Goal: Task Accomplishment & Management: Complete application form

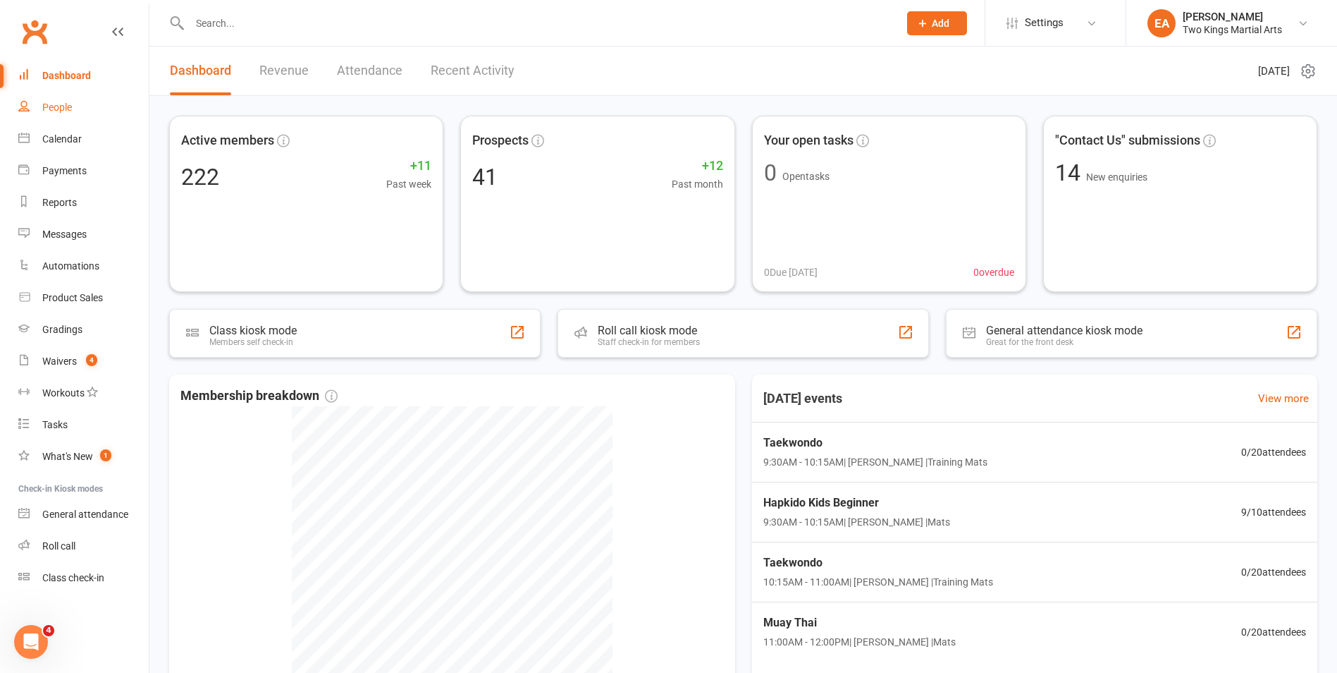
click at [68, 110] on div "People" at bounding box center [57, 107] width 30 height 11
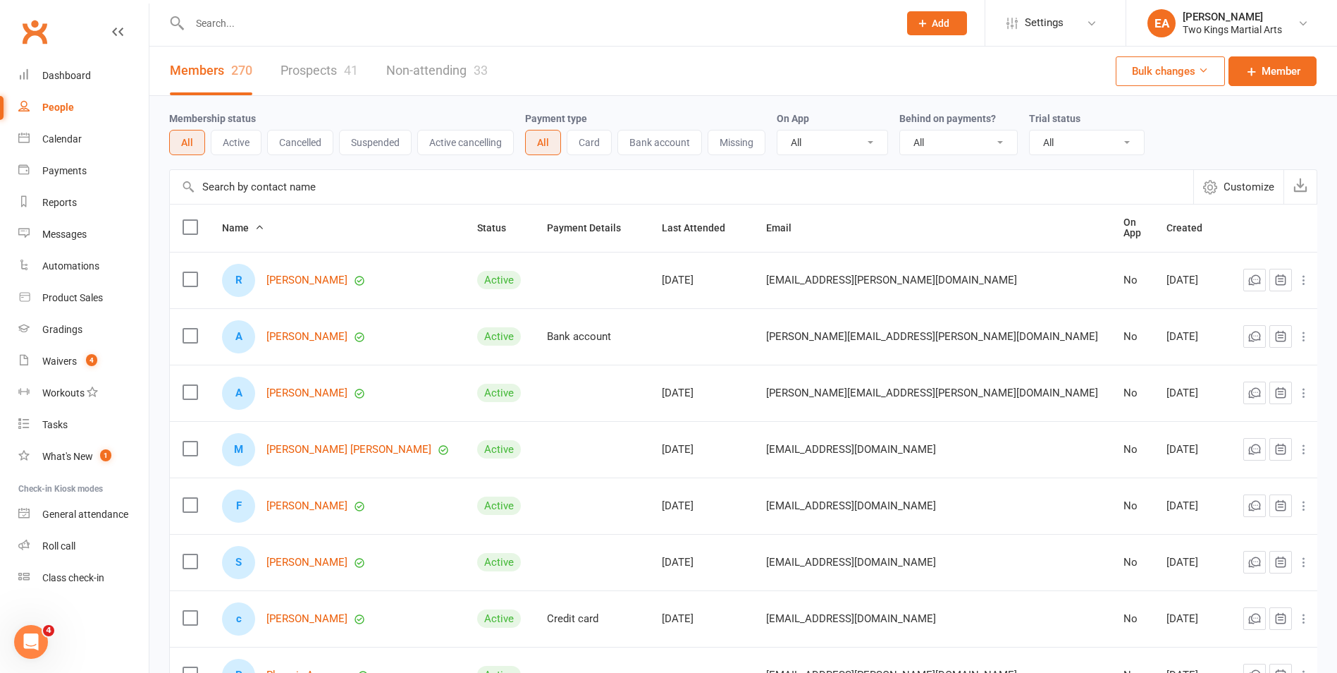
click at [218, 26] on input "text" at bounding box center [537, 23] width 704 height 20
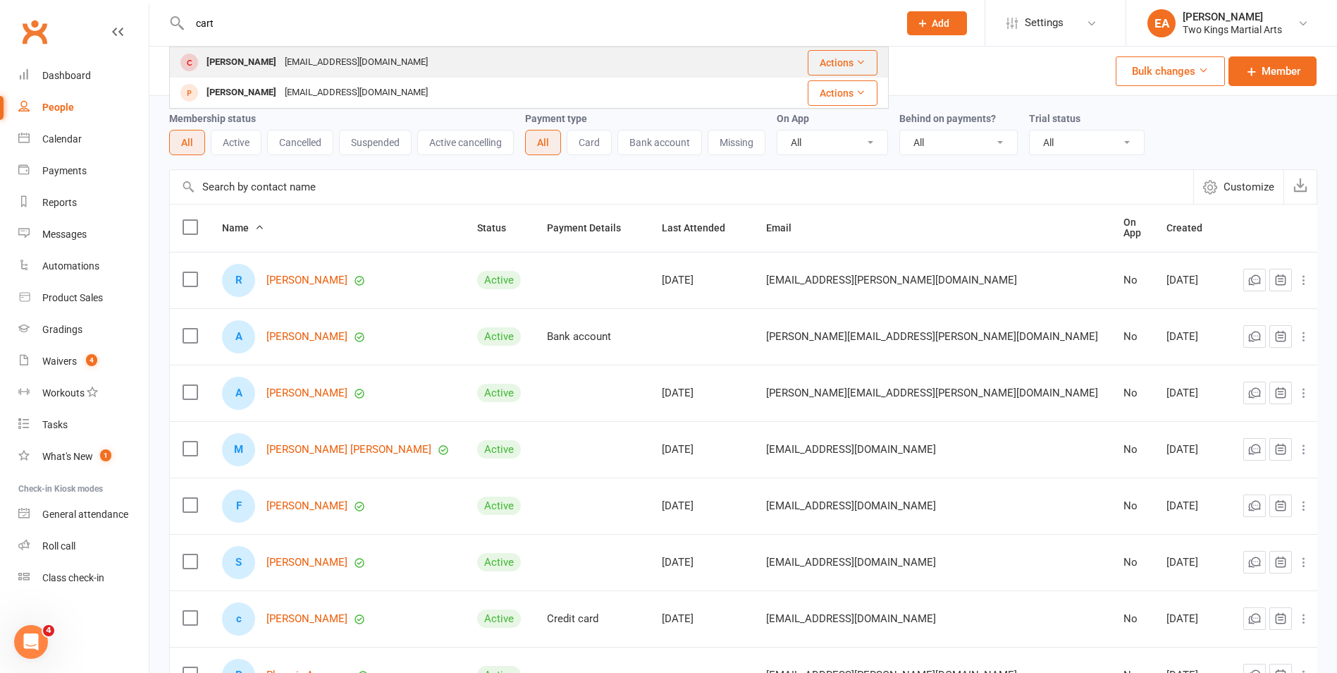
type input "cart"
click at [251, 65] on div "[PERSON_NAME]" at bounding box center [241, 62] width 78 height 20
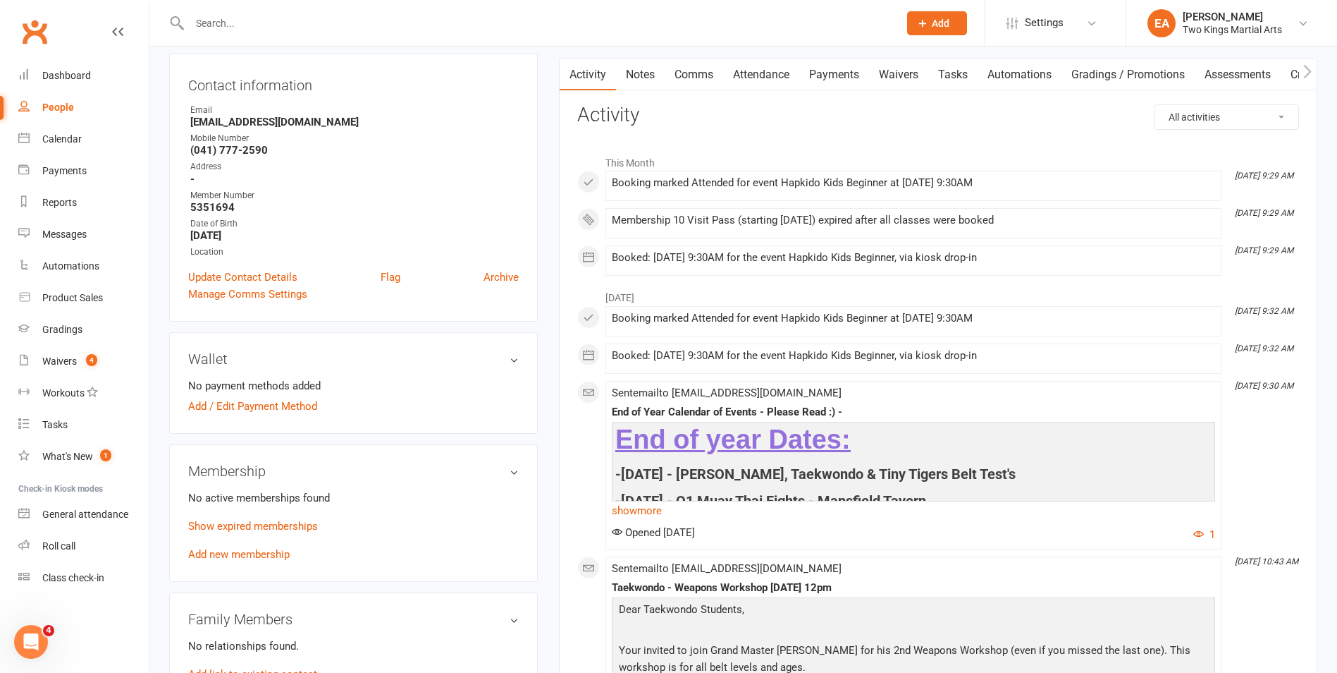
scroll to position [141, 0]
click at [235, 556] on link "Add new membership" at bounding box center [239, 552] width 102 height 13
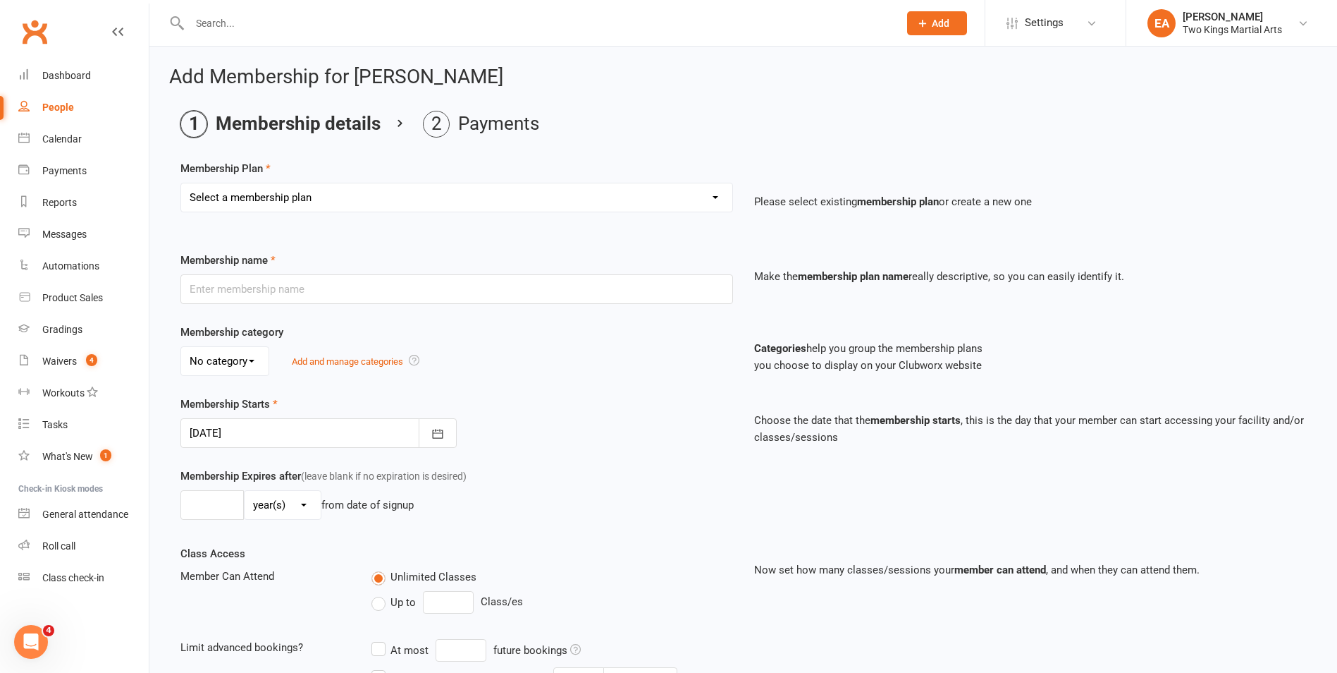
click at [463, 204] on select "Select a membership plan Create new Membership Plan 10 Visit Pass 2 Classes a w…" at bounding box center [456, 197] width 551 height 28
select select "1"
click at [181, 183] on select "Select a membership plan Create new Membership Plan 10 Visit Pass 2 Classes a w…" at bounding box center [456, 197] width 551 height 28
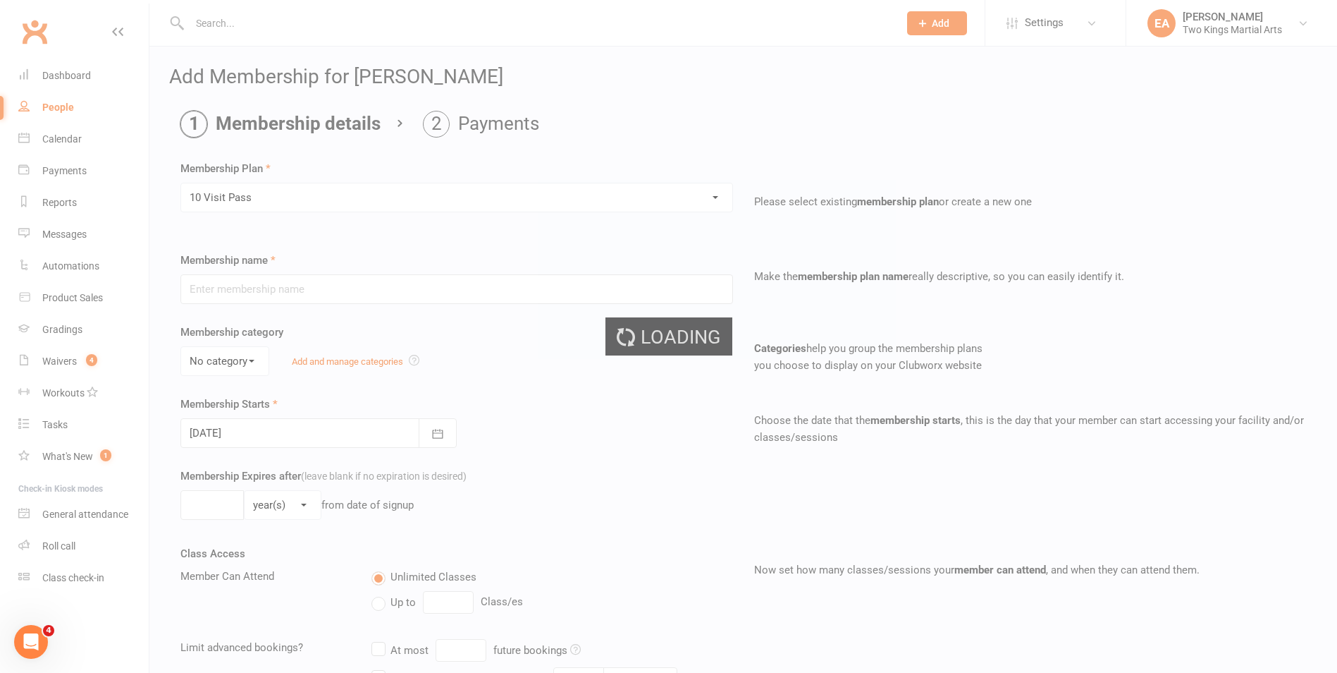
type input "10 Visit Pass"
select select "1"
type input "6"
select select "2"
type input "10"
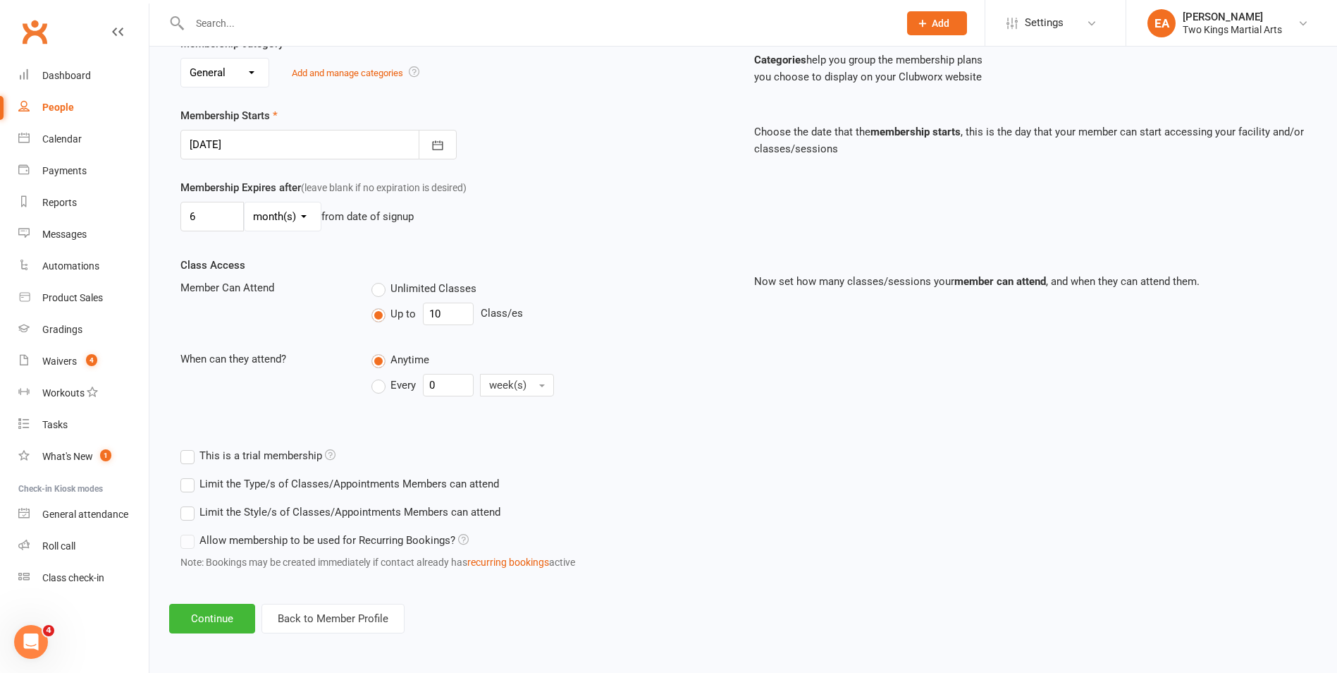
scroll to position [290, 0]
click at [219, 622] on button "Continue" at bounding box center [212, 618] width 86 height 30
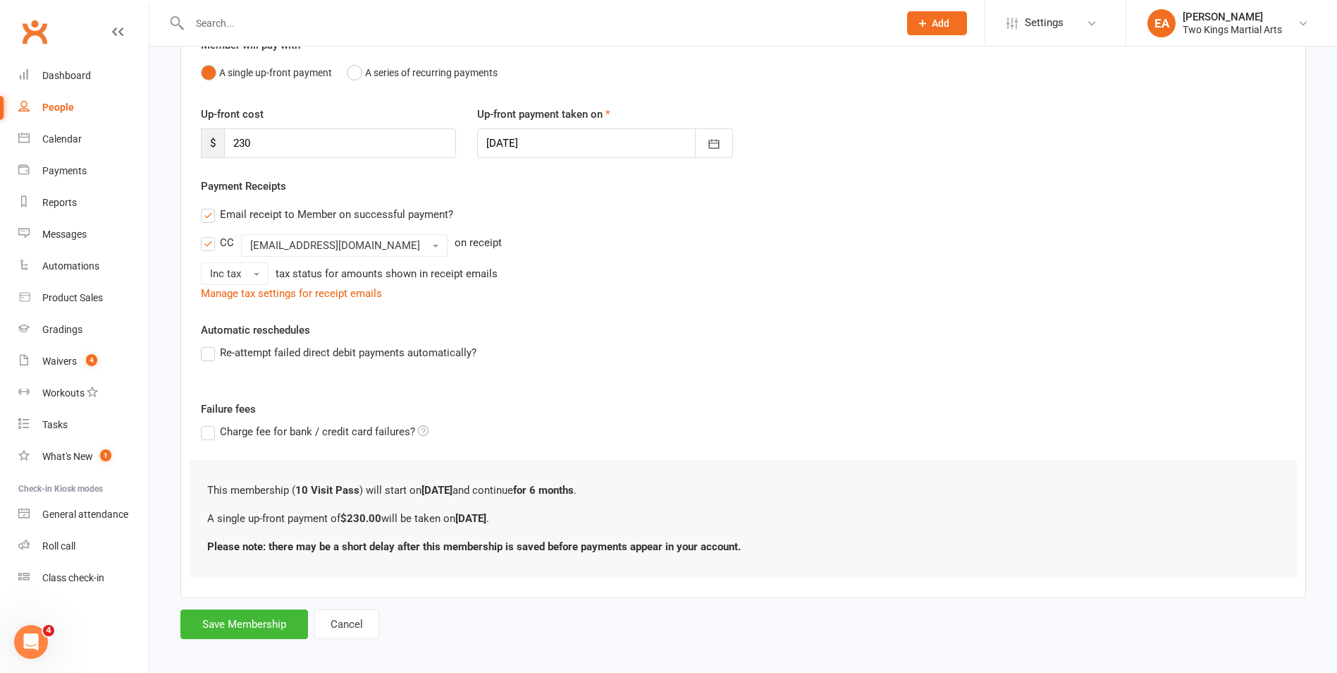
scroll to position [152, 0]
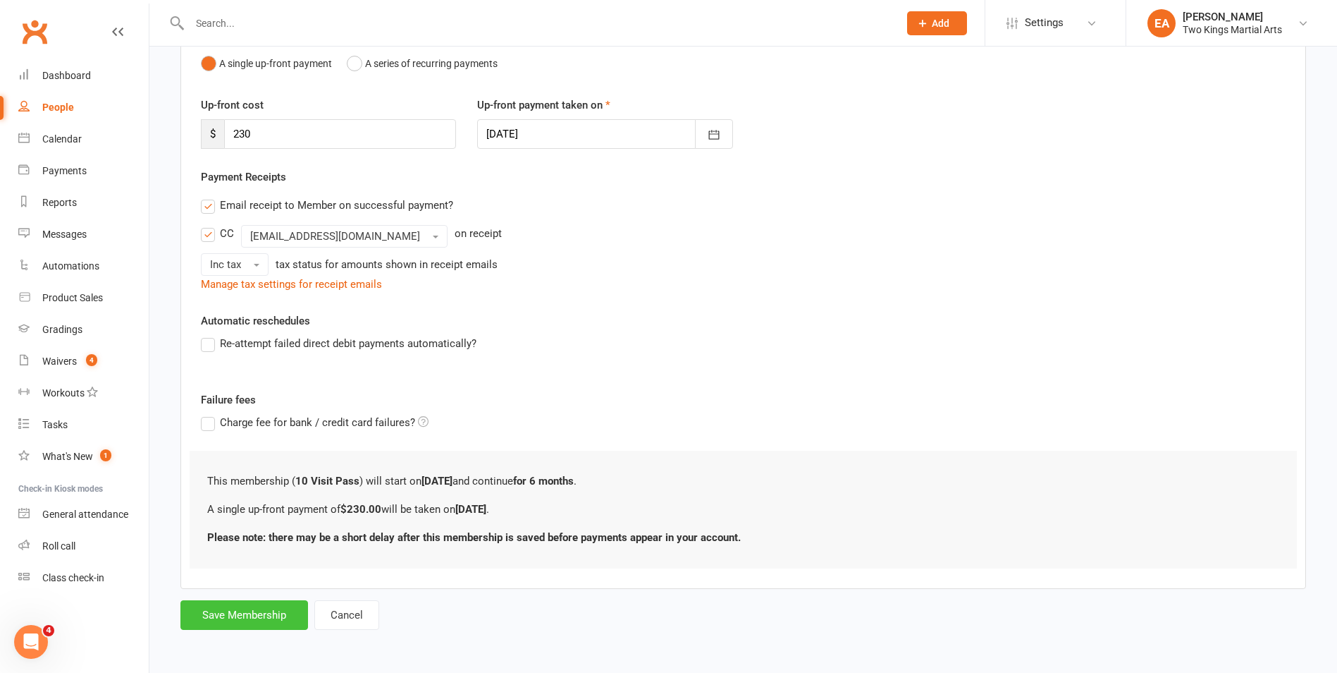
click at [226, 621] on button "Save Membership" at bounding box center [244, 615] width 128 height 30
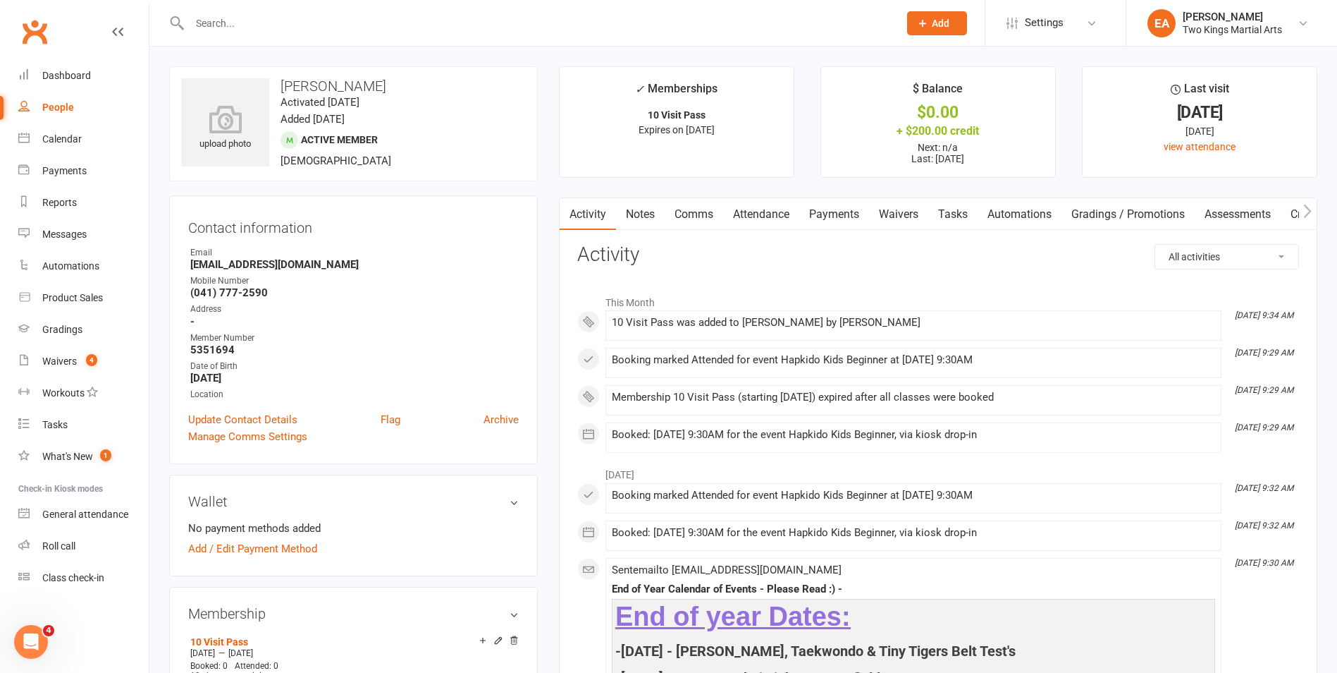
click at [837, 213] on link "Payments" at bounding box center [834, 214] width 70 height 32
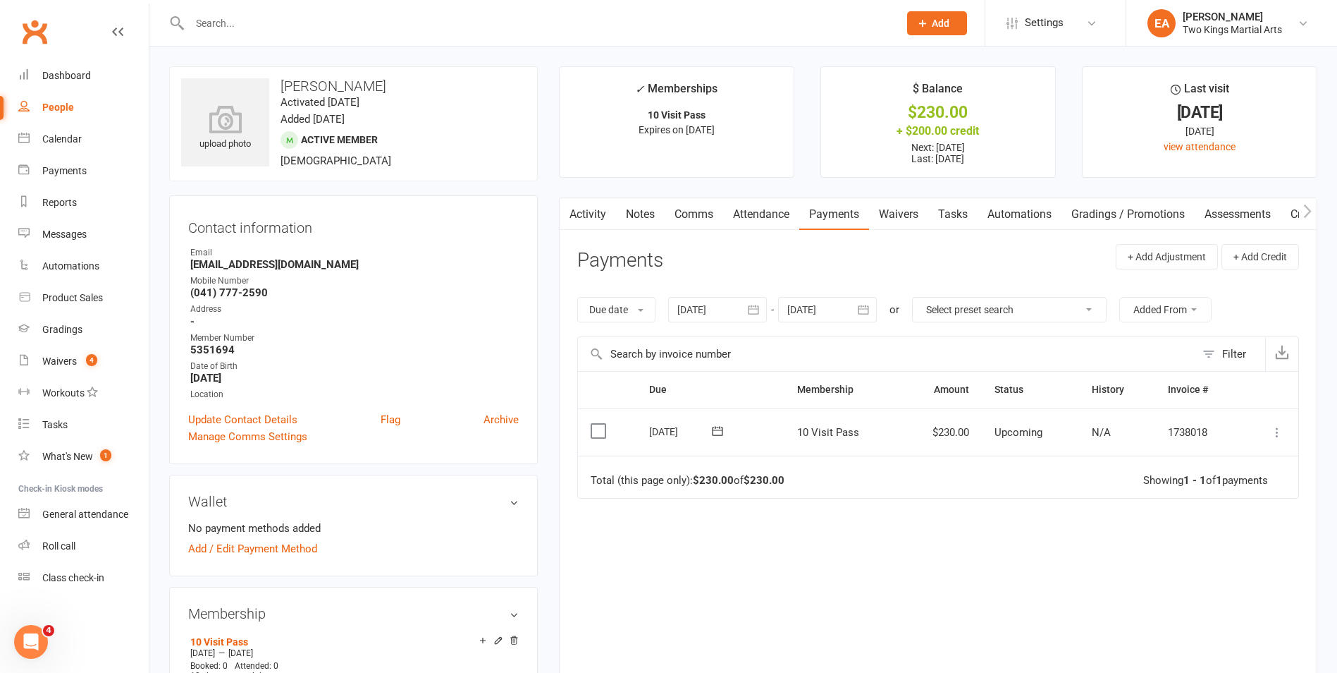
click at [1280, 433] on icon at bounding box center [1277, 432] width 14 height 14
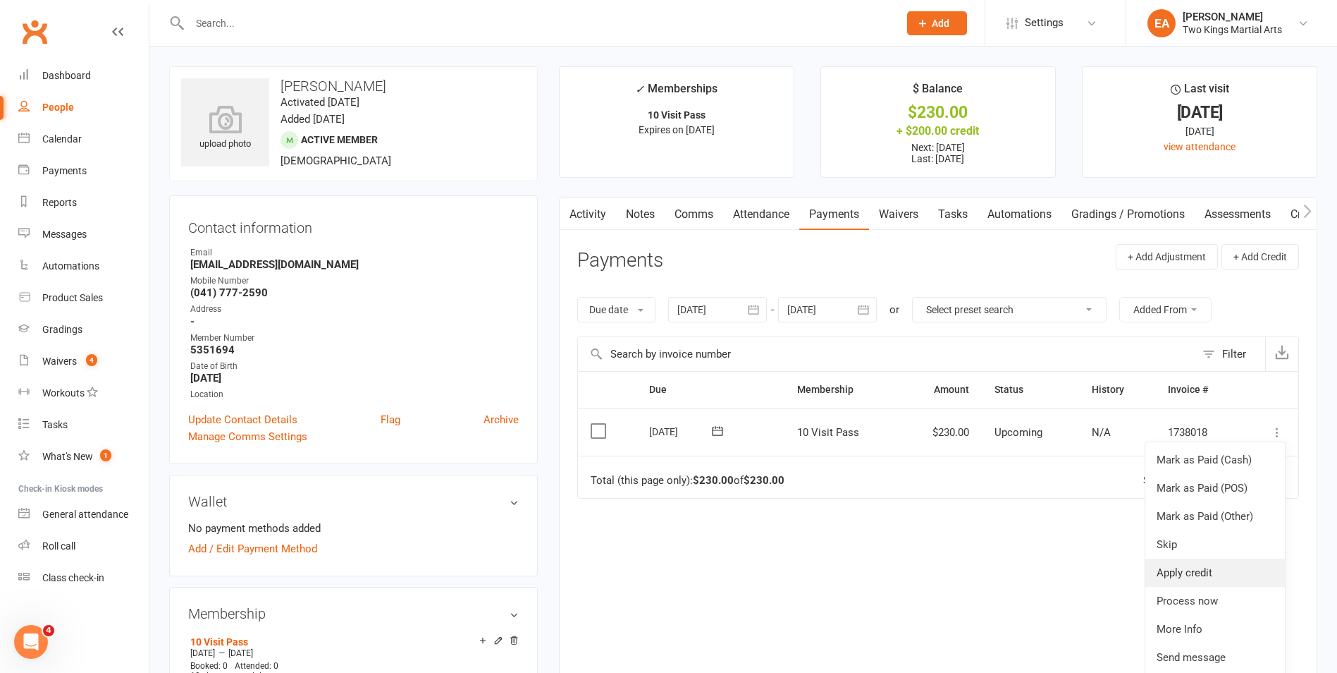
click at [1183, 576] on link "Apply credit" at bounding box center [1216, 572] width 140 height 28
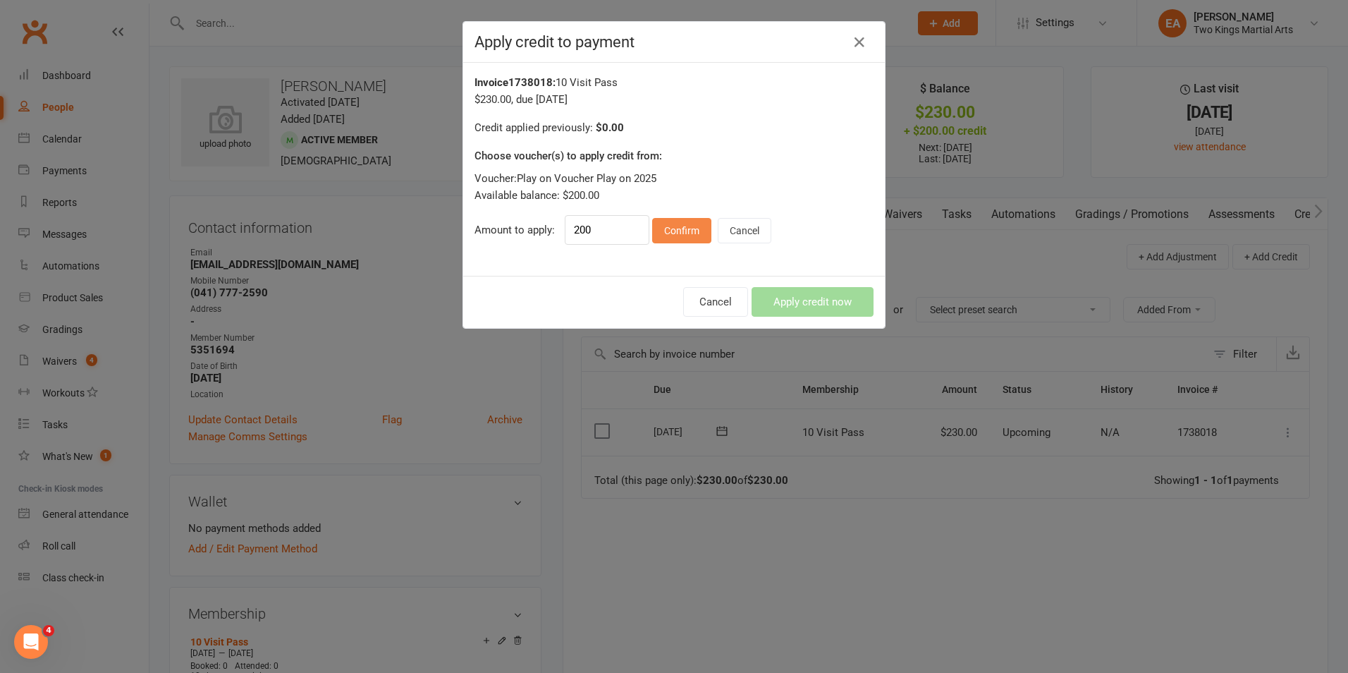
click at [669, 226] on button "Confirm" at bounding box center [681, 230] width 59 height 25
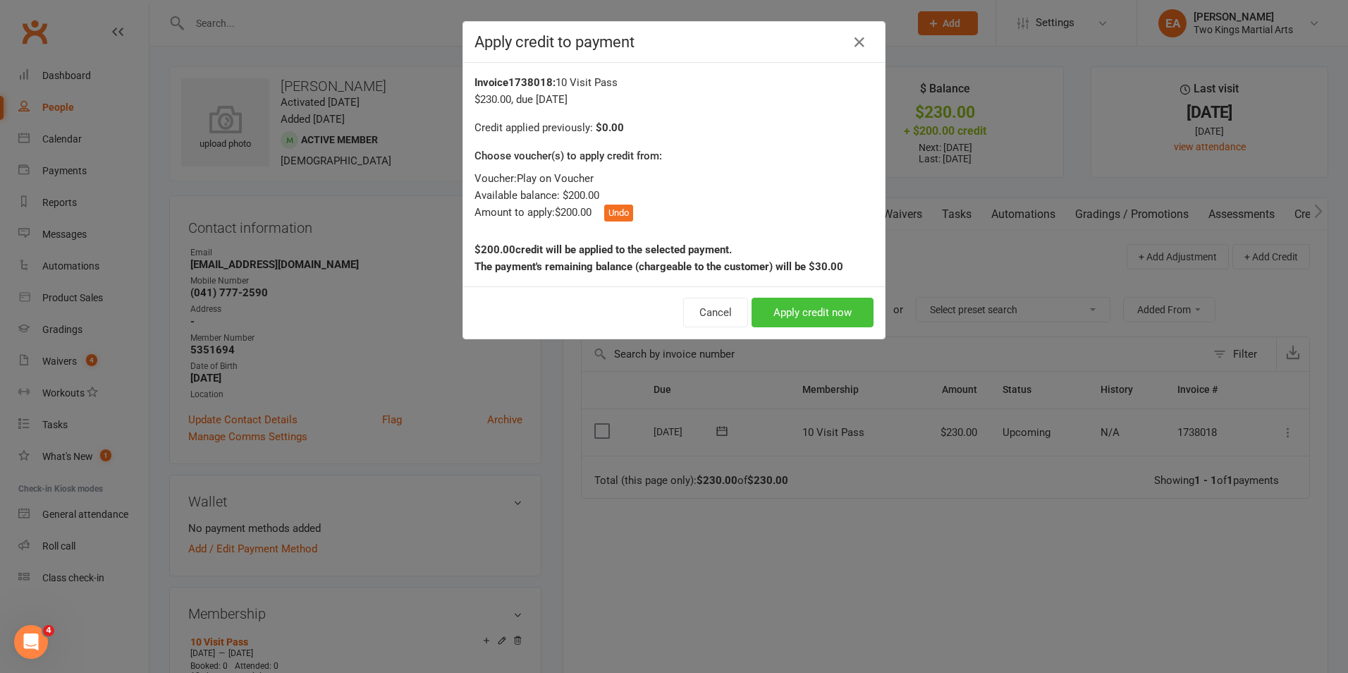
click at [837, 314] on button "Apply credit now" at bounding box center [813, 313] width 122 height 30
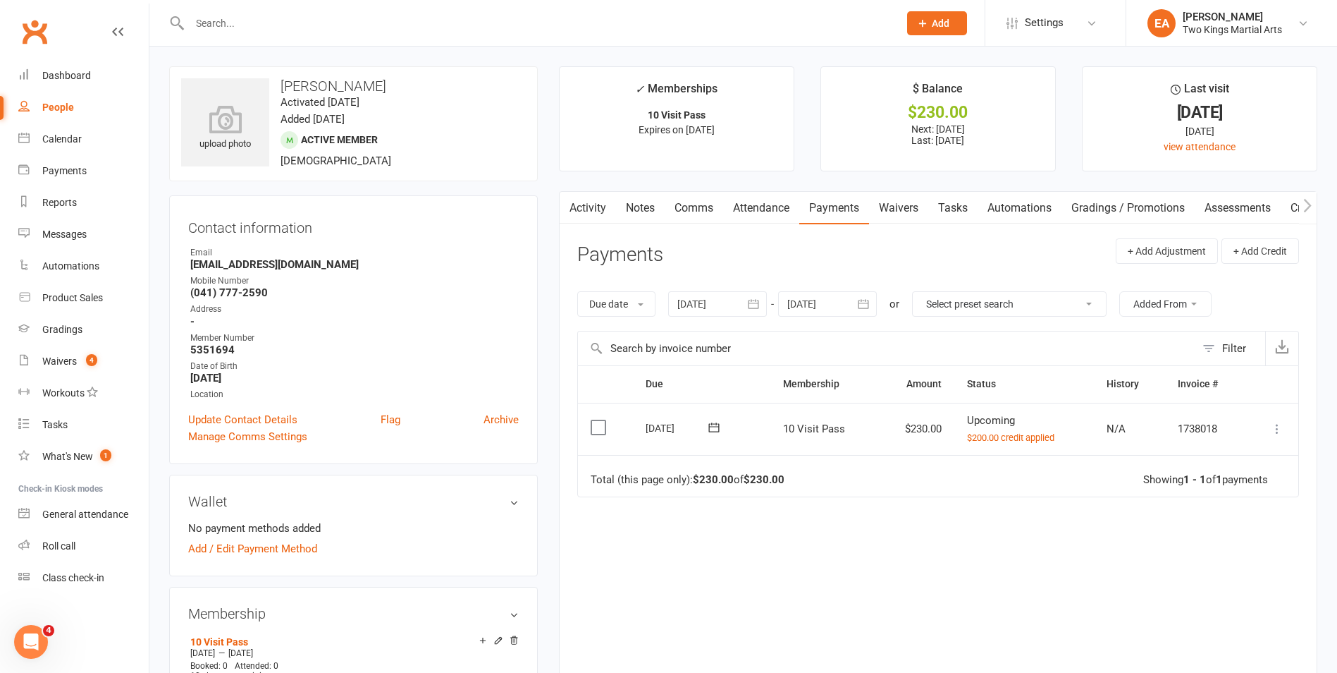
click at [1277, 430] on icon at bounding box center [1277, 429] width 14 height 14
click at [1172, 481] on link "Mark as Paid (POS)" at bounding box center [1216, 484] width 140 height 28
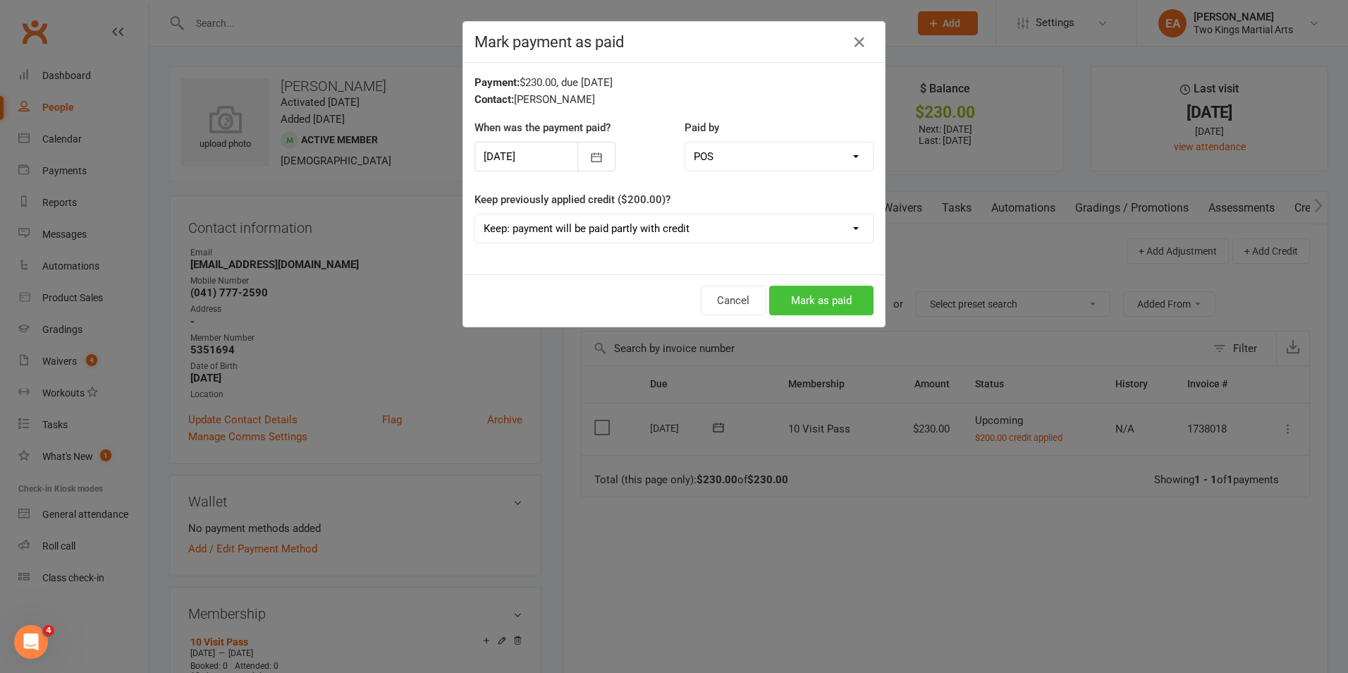
click at [807, 304] on button "Mark as paid" at bounding box center [821, 301] width 104 height 30
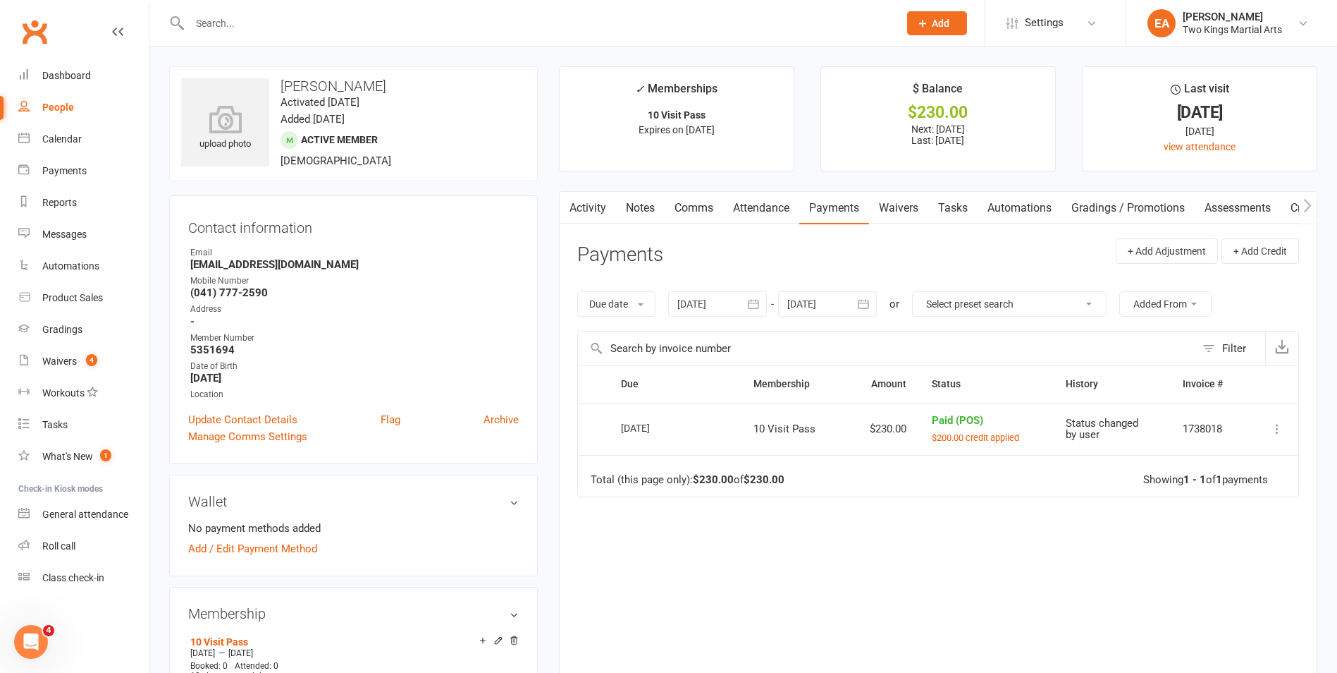
click at [68, 107] on div "People" at bounding box center [58, 107] width 32 height 11
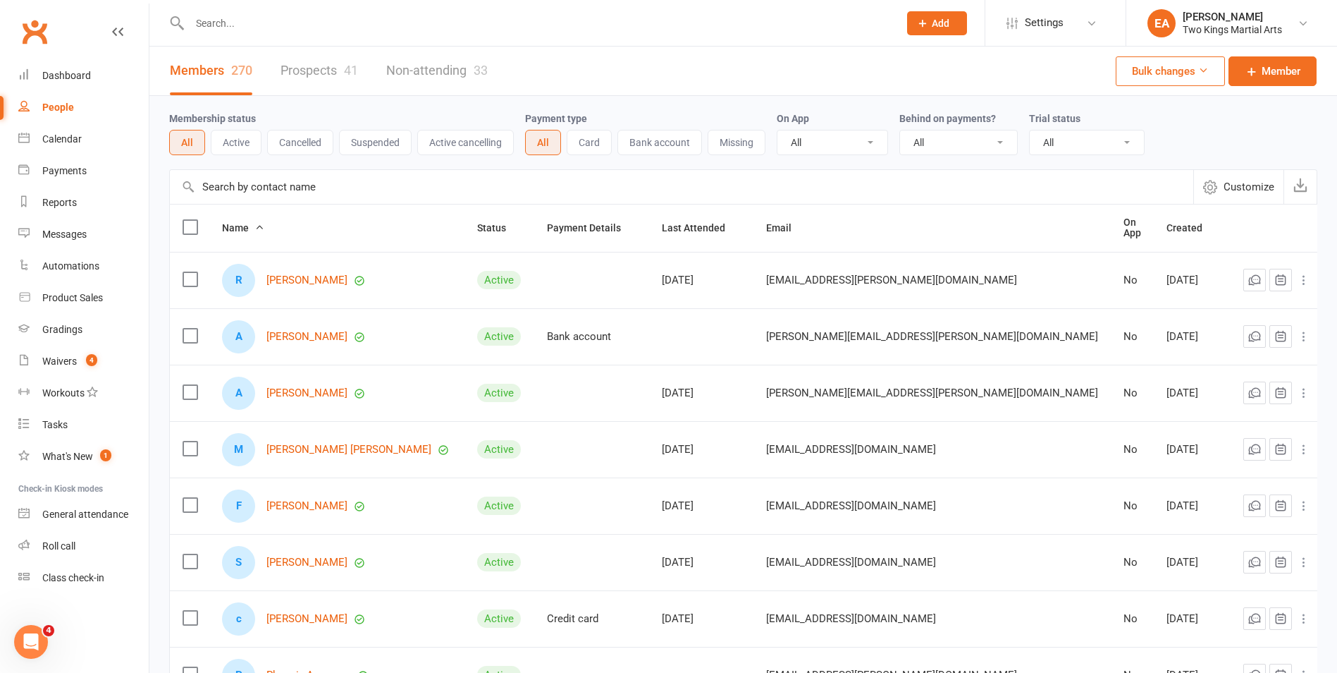
click at [231, 31] on input "text" at bounding box center [537, 23] width 704 height 20
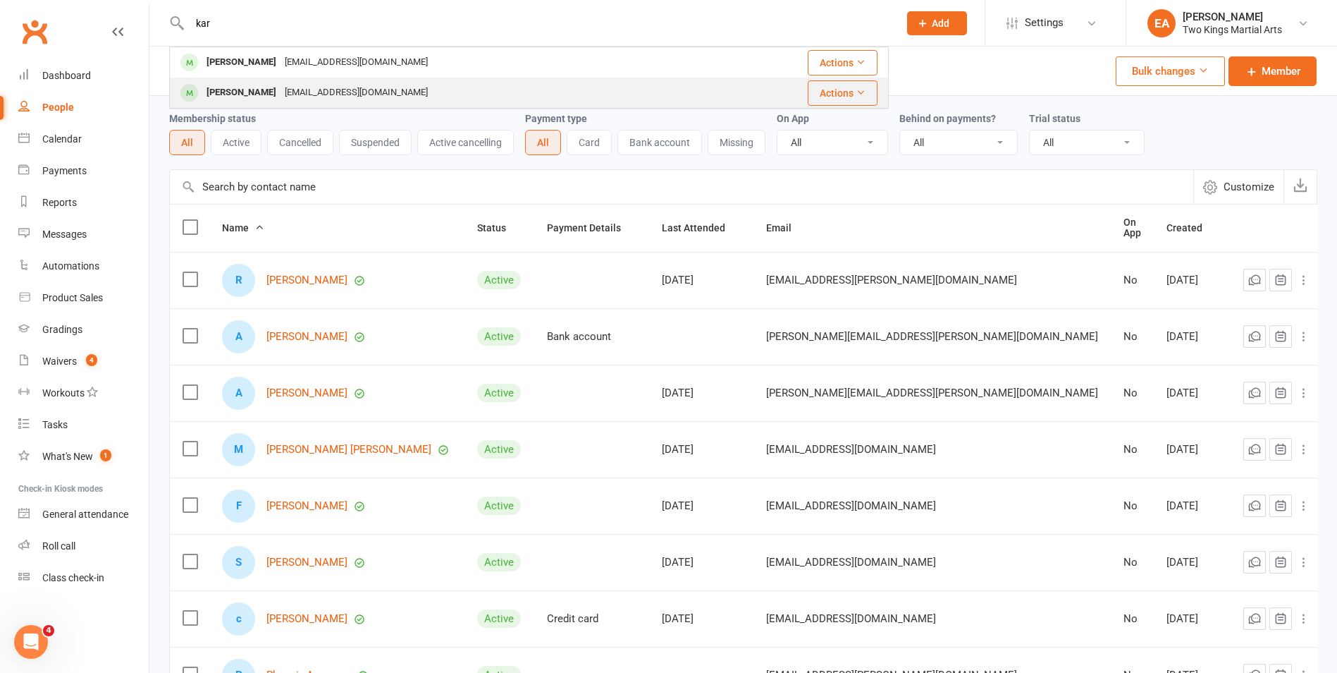
type input "kar"
click at [260, 94] on div "[PERSON_NAME]" at bounding box center [241, 92] width 78 height 20
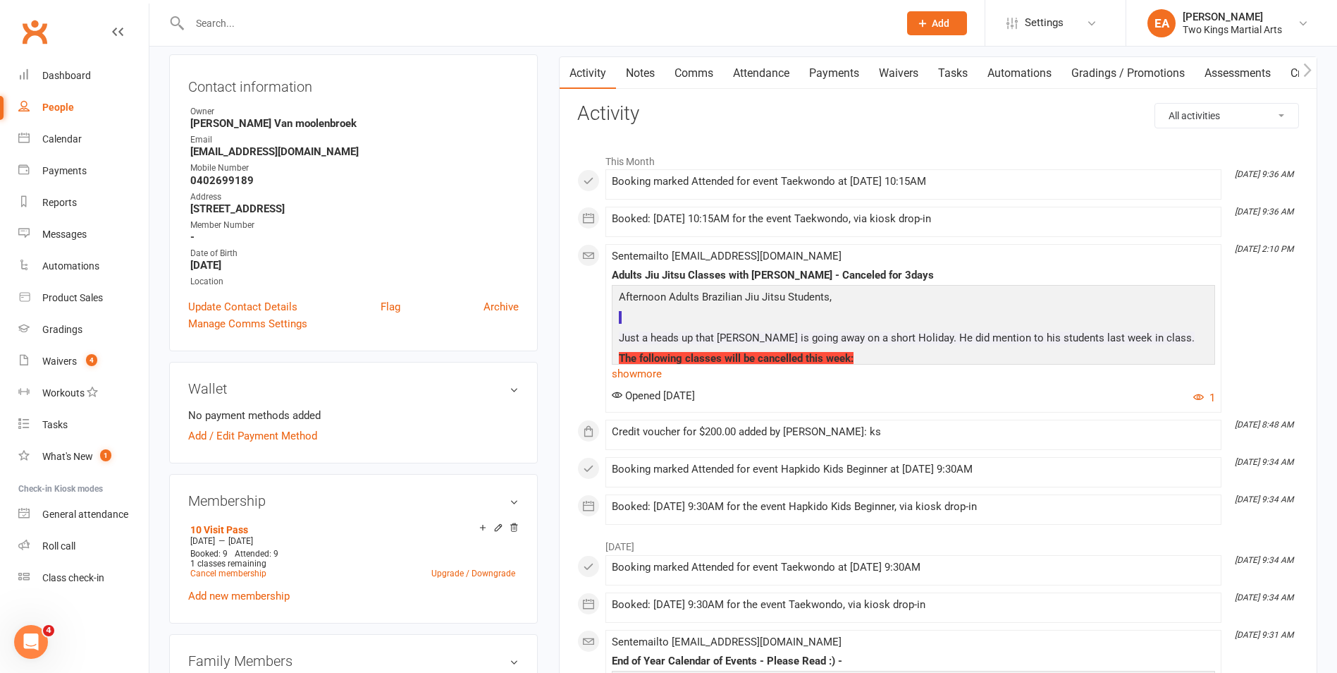
scroll to position [211, 0]
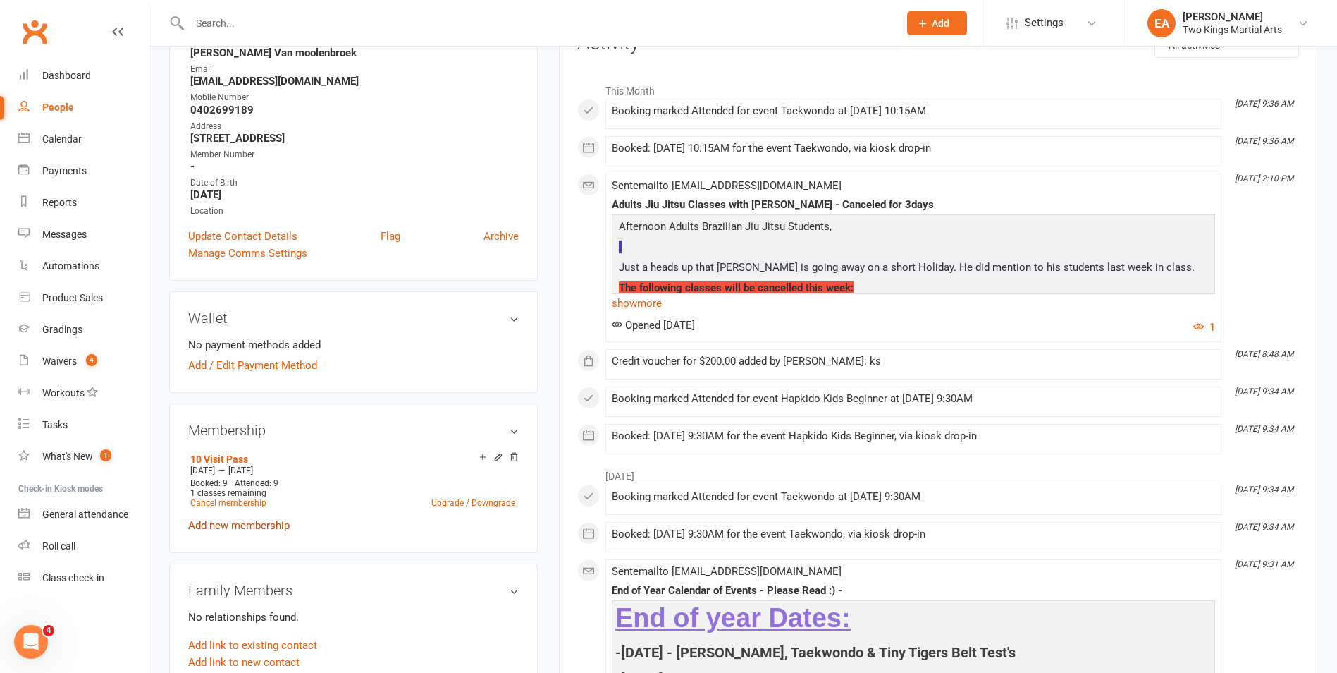
click at [239, 525] on link "Add new membership" at bounding box center [239, 525] width 102 height 13
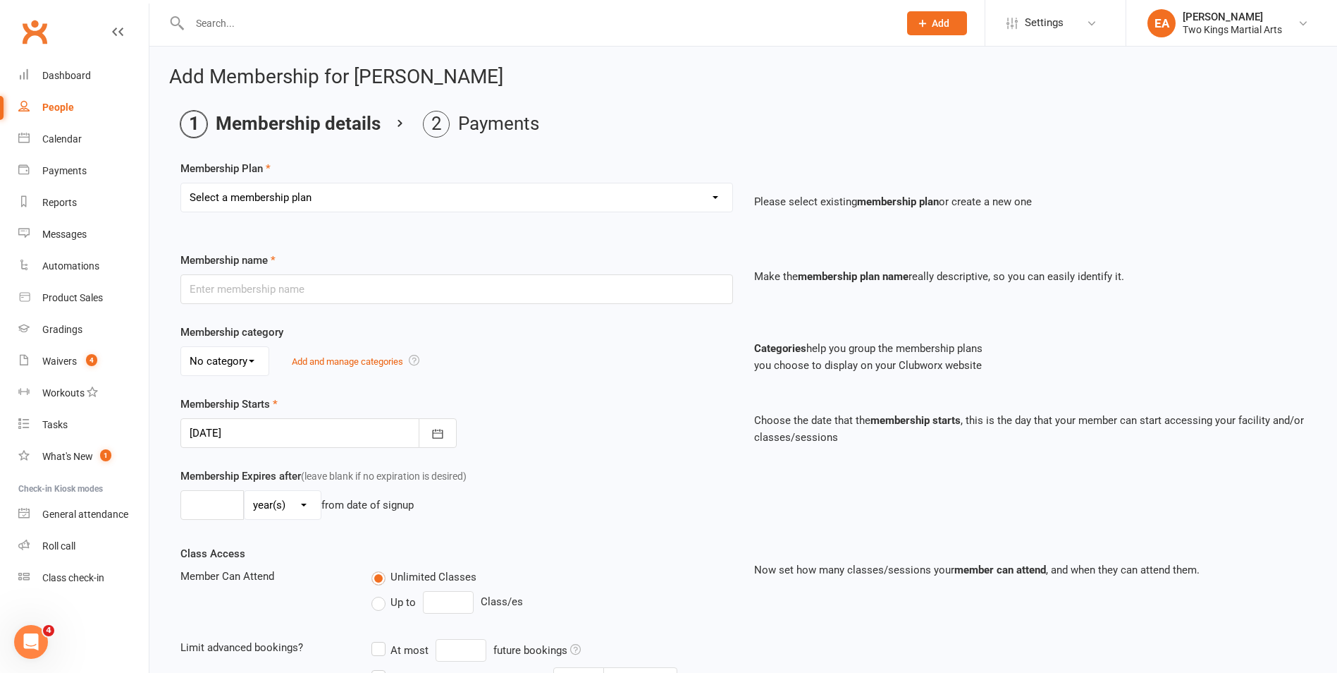
click at [615, 197] on select "Select a membership plan Create new Membership Plan 10 Visit Pass 2 Classes a w…" at bounding box center [456, 197] width 551 height 28
select select "1"
click at [181, 183] on select "Select a membership plan Create new Membership Plan 10 Visit Pass 2 Classes a w…" at bounding box center [456, 197] width 551 height 28
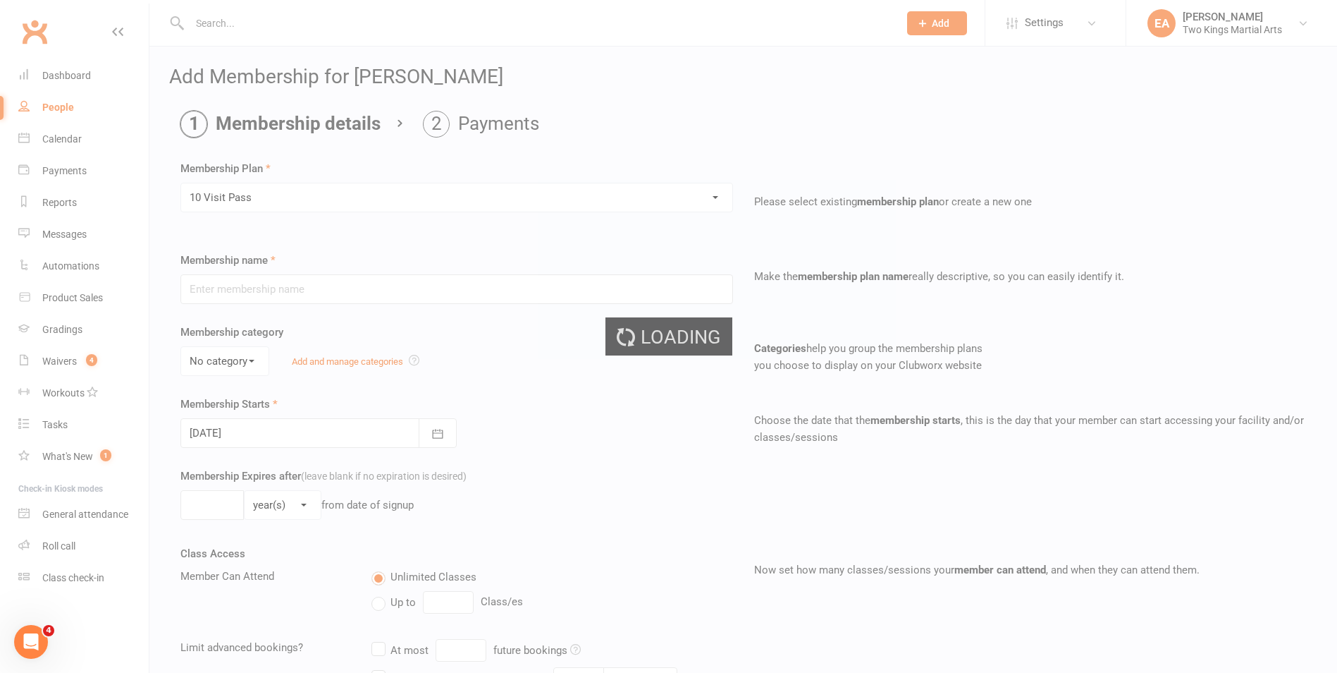
type input "10 Visit Pass"
select select "1"
type input "6"
select select "2"
type input "10"
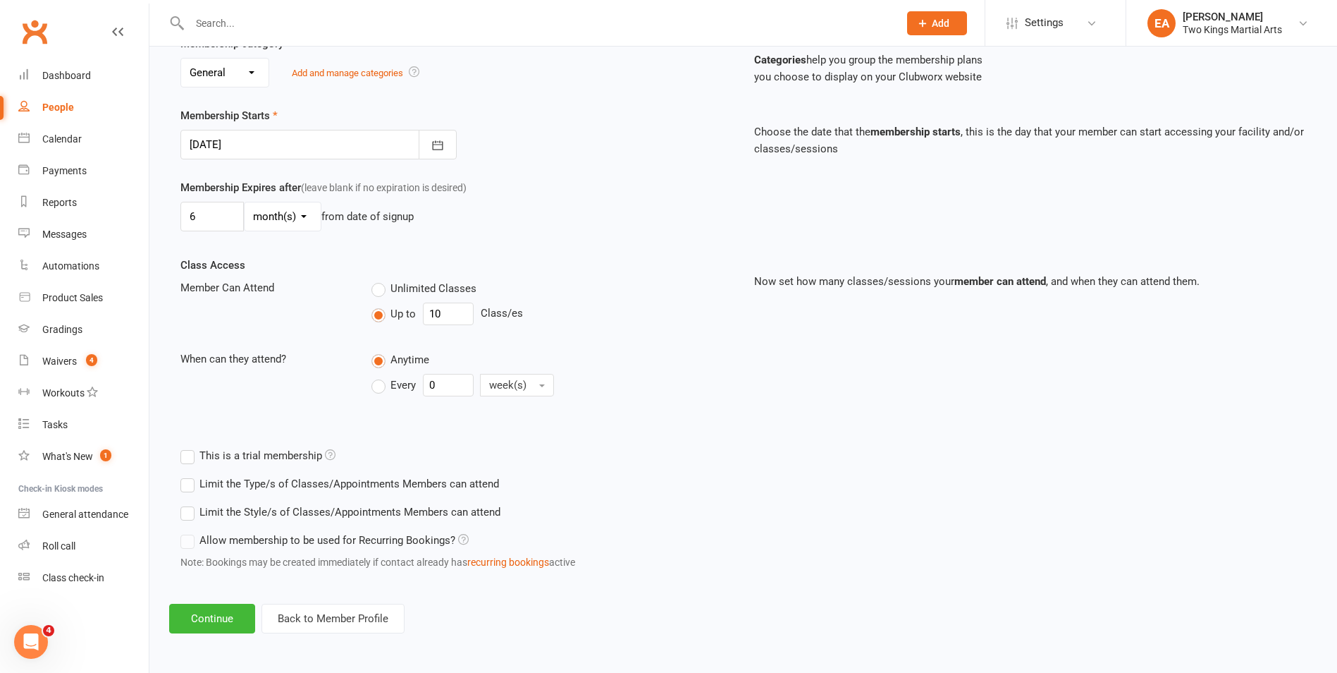
scroll to position [290, 0]
click at [211, 621] on button "Continue" at bounding box center [212, 618] width 86 height 30
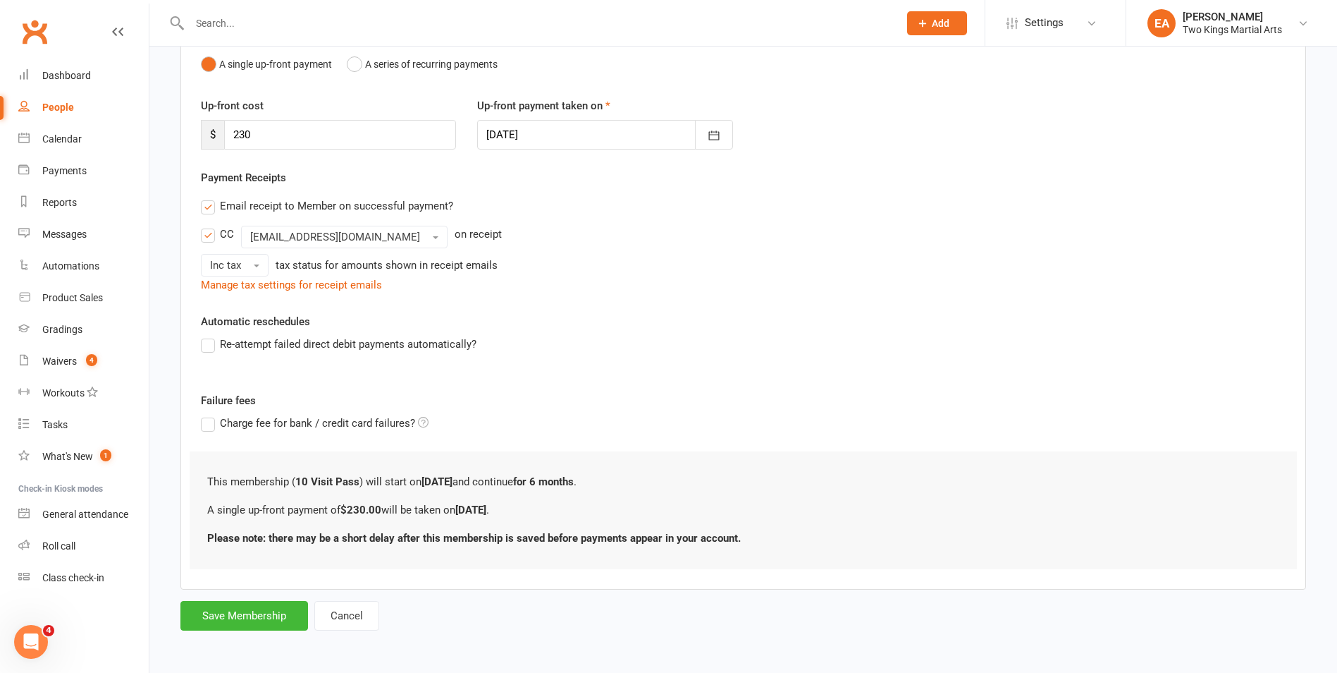
scroll to position [152, 0]
click at [238, 622] on button "Save Membership" at bounding box center [244, 615] width 128 height 30
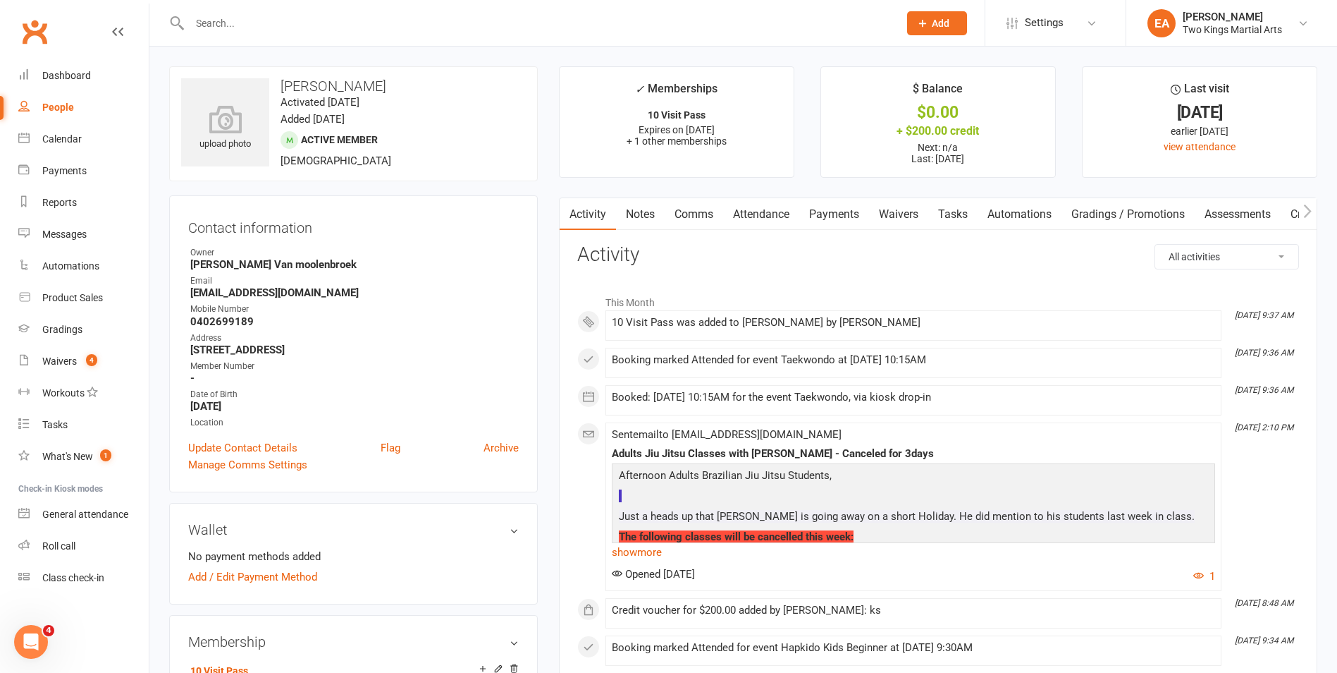
click at [843, 213] on link "Payments" at bounding box center [834, 214] width 70 height 32
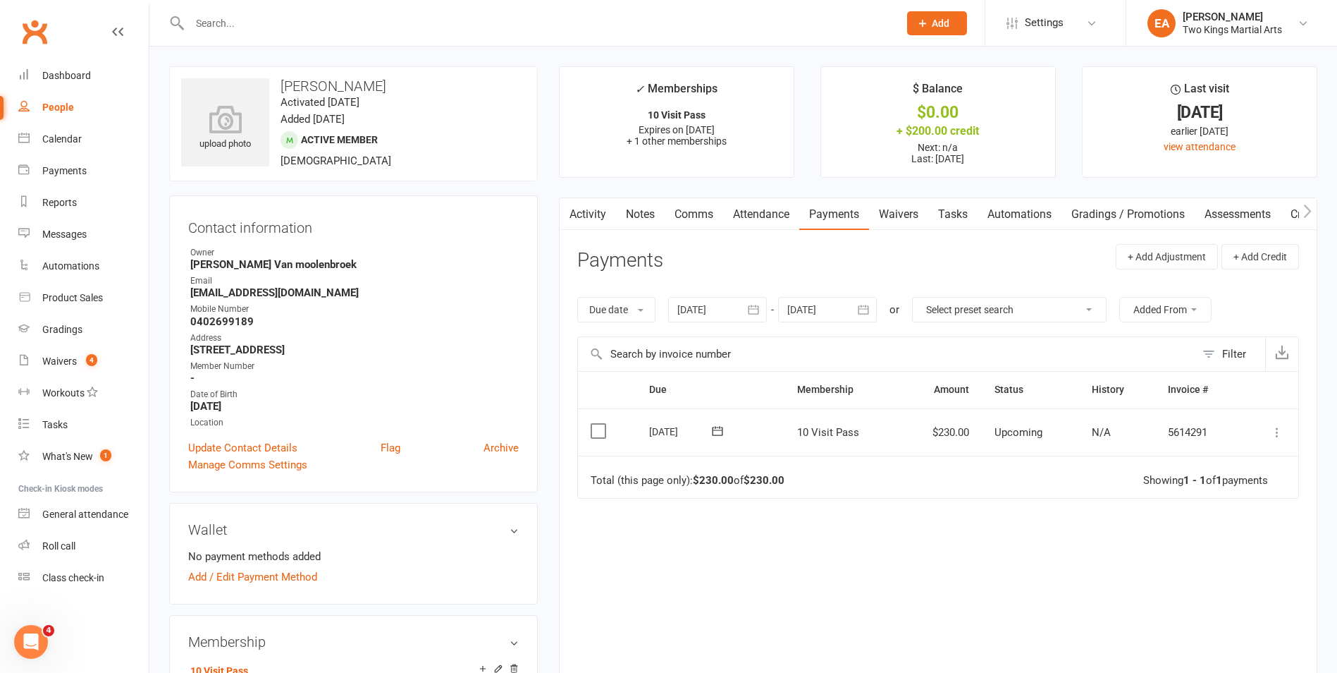
click at [1275, 431] on icon at bounding box center [1277, 432] width 14 height 14
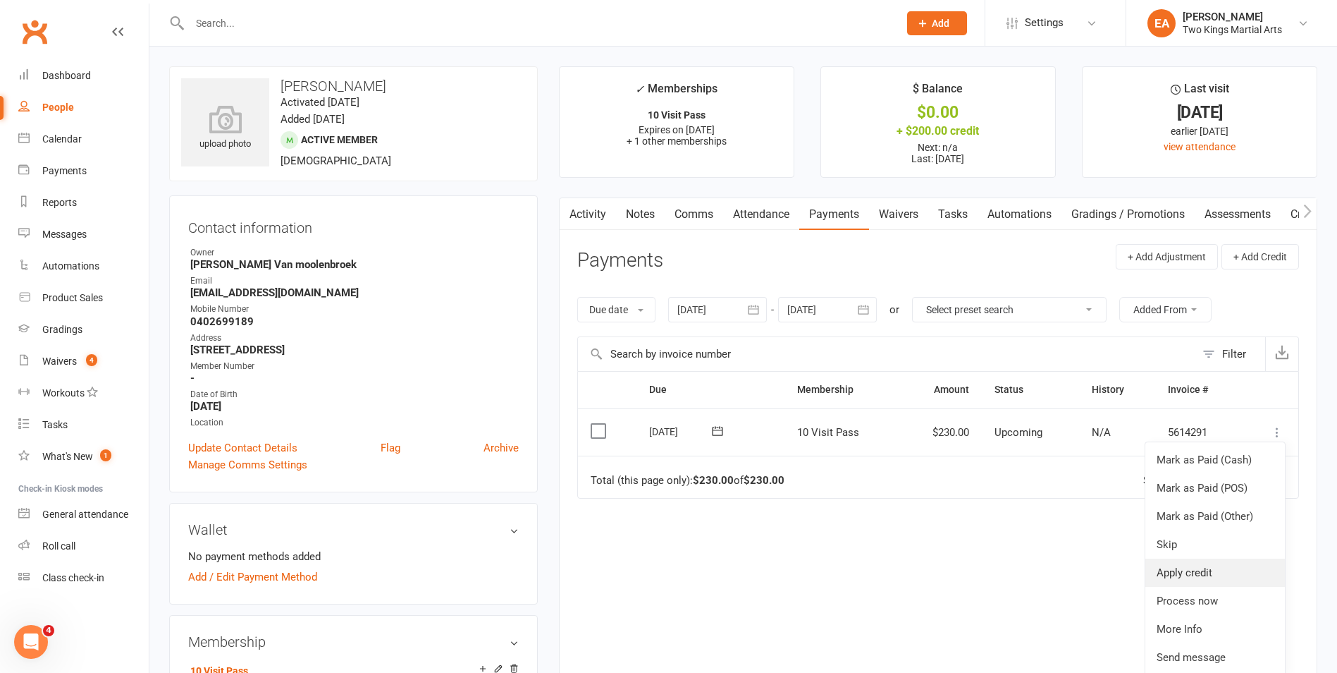
click at [1213, 579] on link "Apply credit" at bounding box center [1216, 572] width 140 height 28
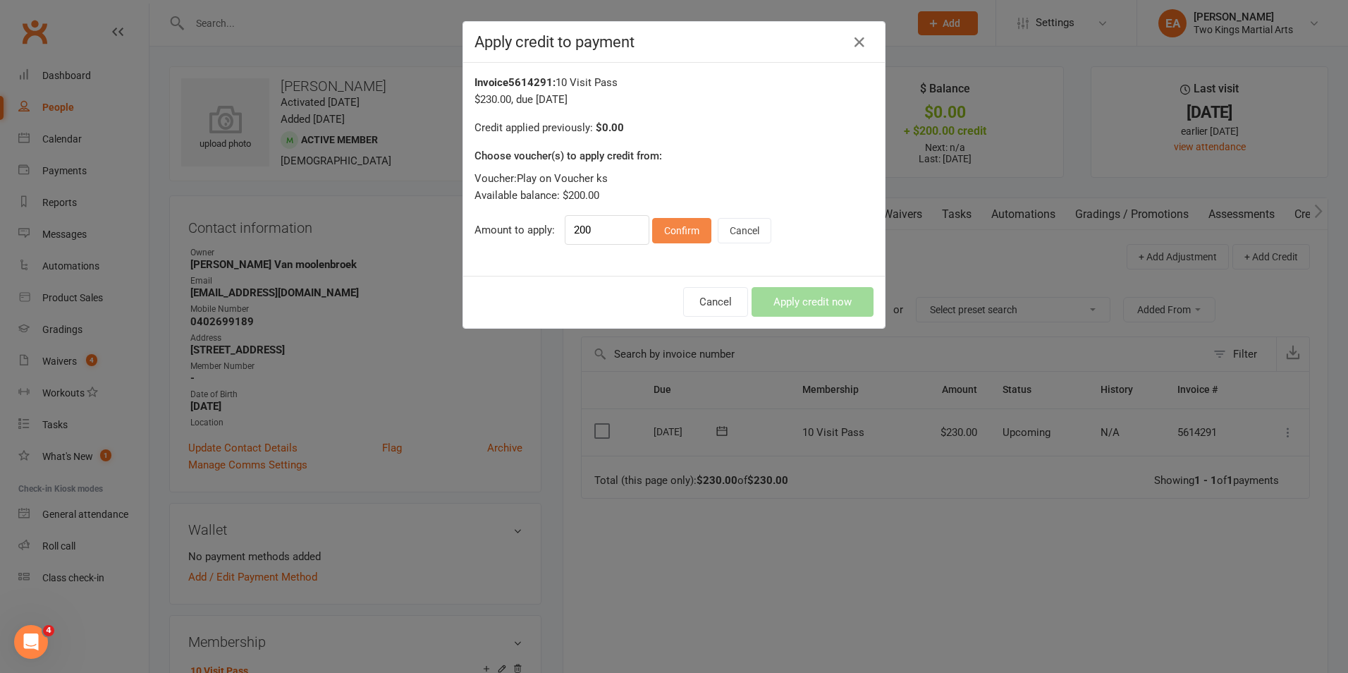
click at [661, 232] on button "Confirm" at bounding box center [681, 230] width 59 height 25
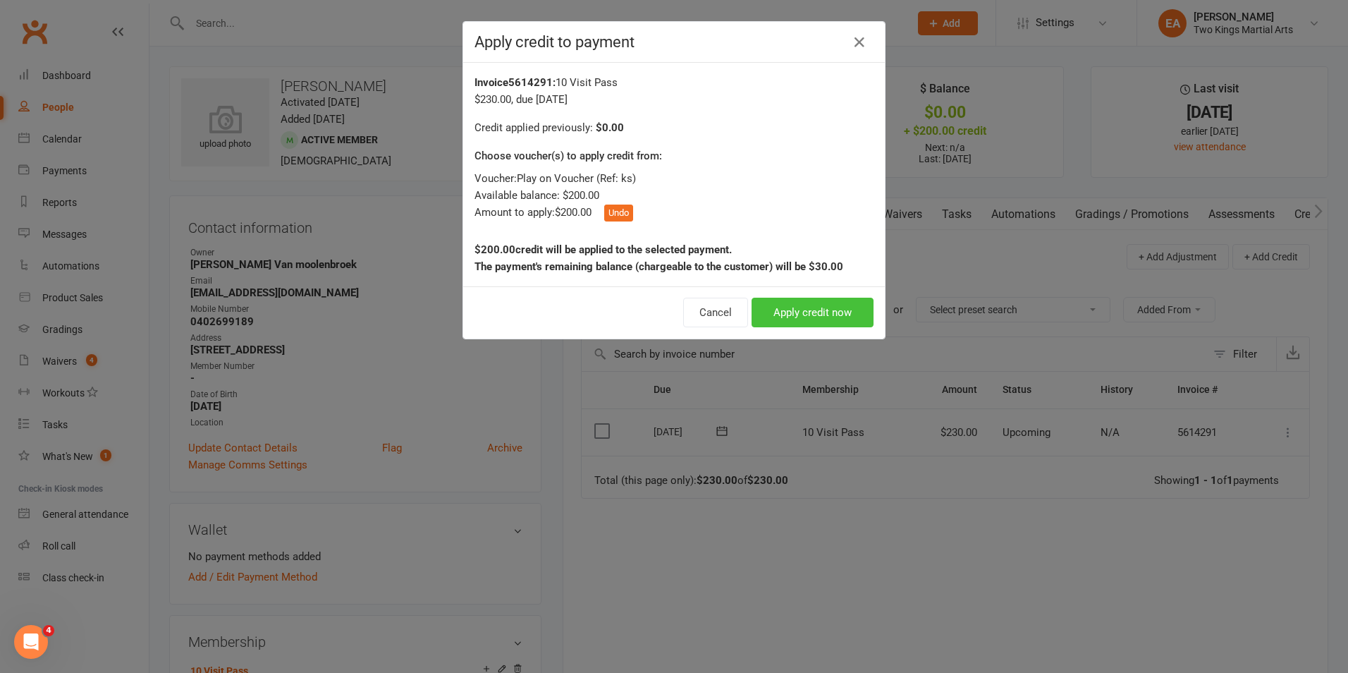
click at [783, 307] on button "Apply credit now" at bounding box center [813, 313] width 122 height 30
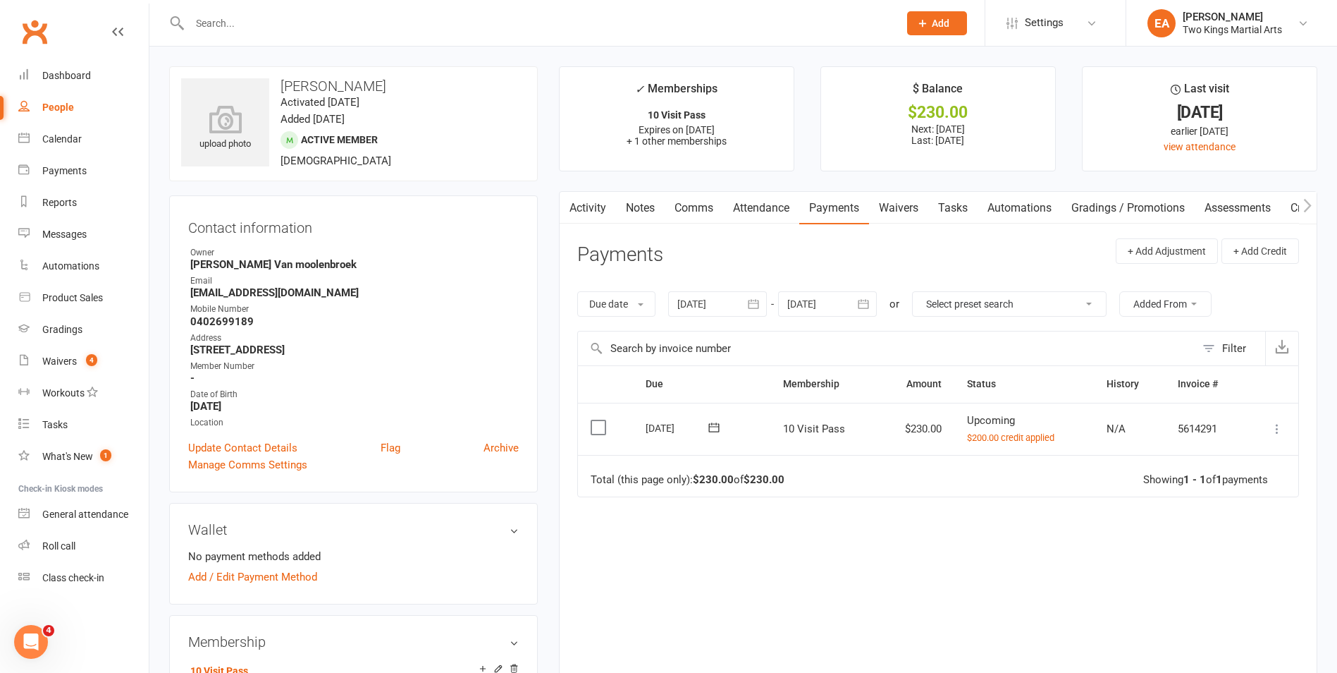
click at [1275, 427] on icon at bounding box center [1277, 429] width 14 height 14
click at [1201, 480] on link "Mark as Paid (POS)" at bounding box center [1216, 484] width 140 height 28
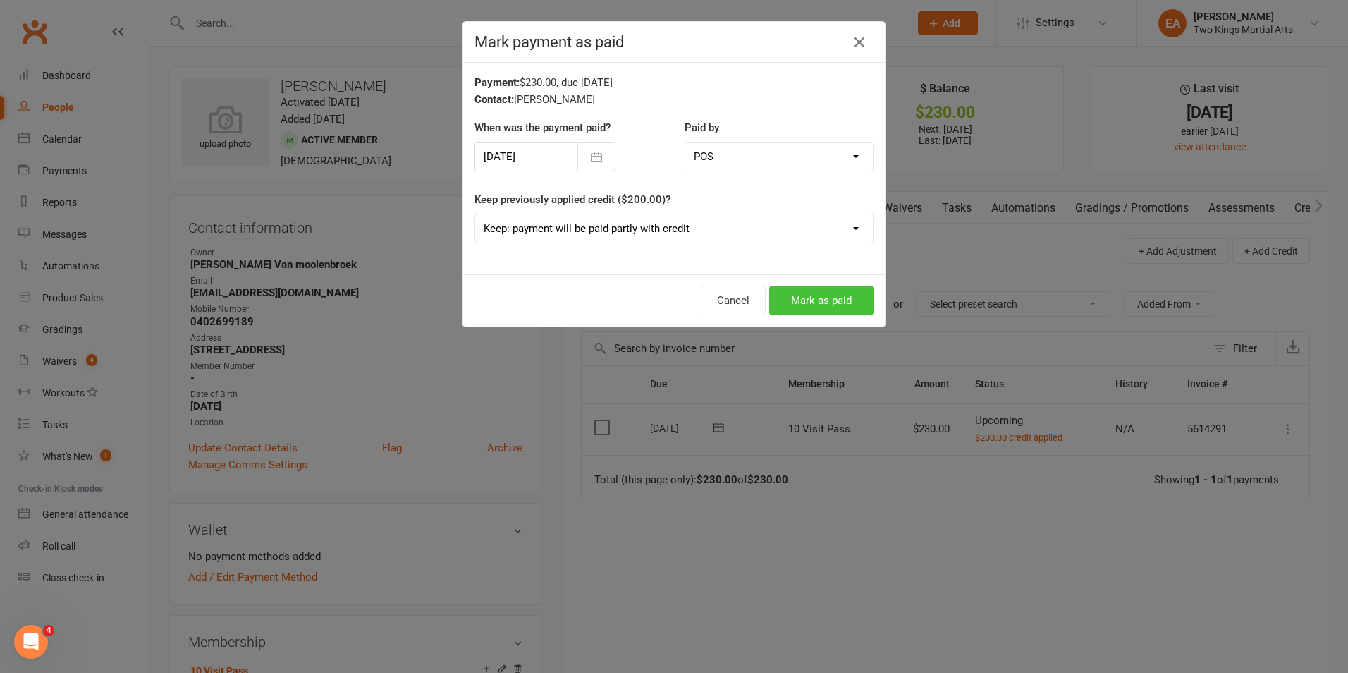
click at [818, 304] on button "Mark as paid" at bounding box center [821, 301] width 104 height 30
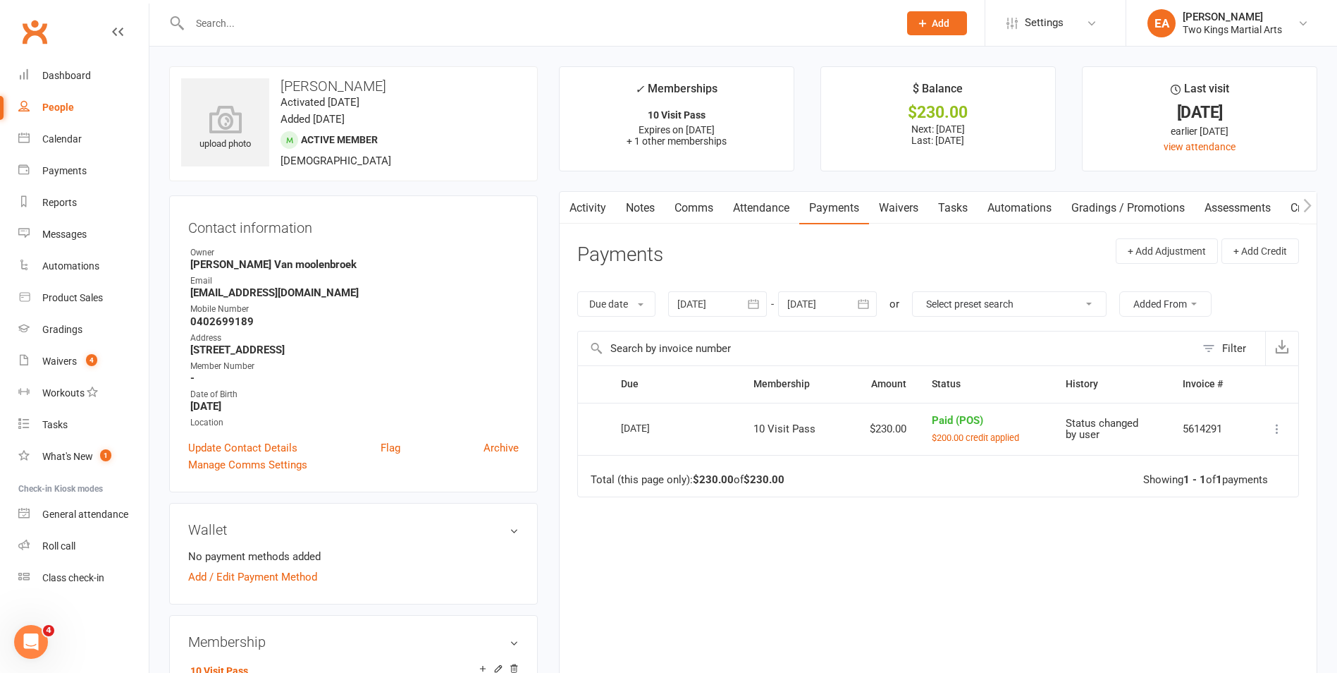
click at [64, 104] on div "People" at bounding box center [58, 107] width 32 height 11
